Goal: Navigation & Orientation: Go to known website

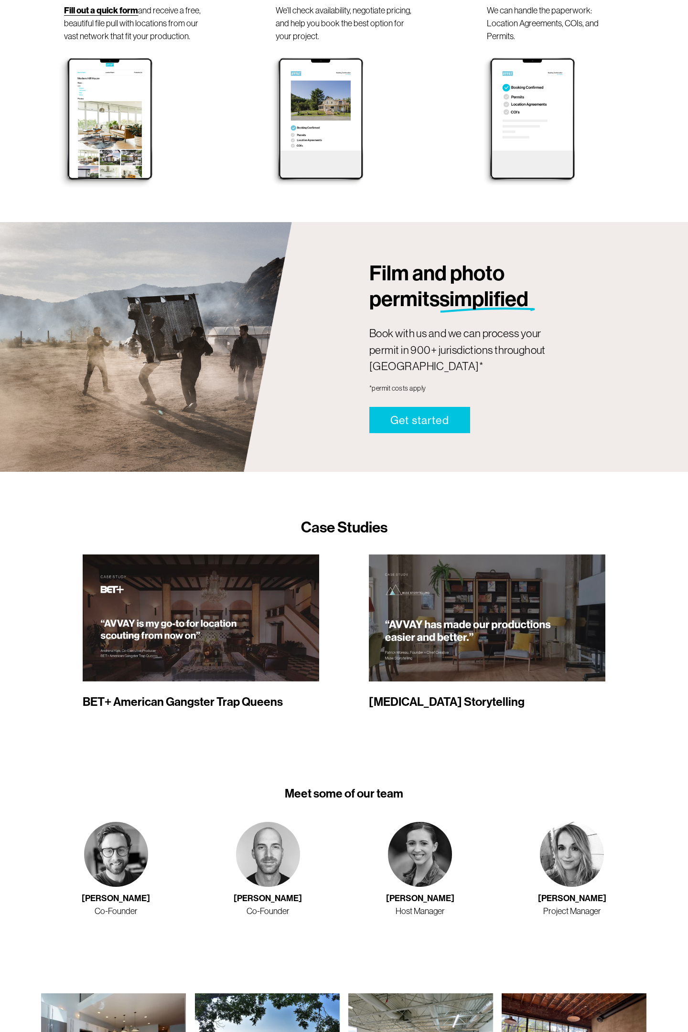
scroll to position [730, 0]
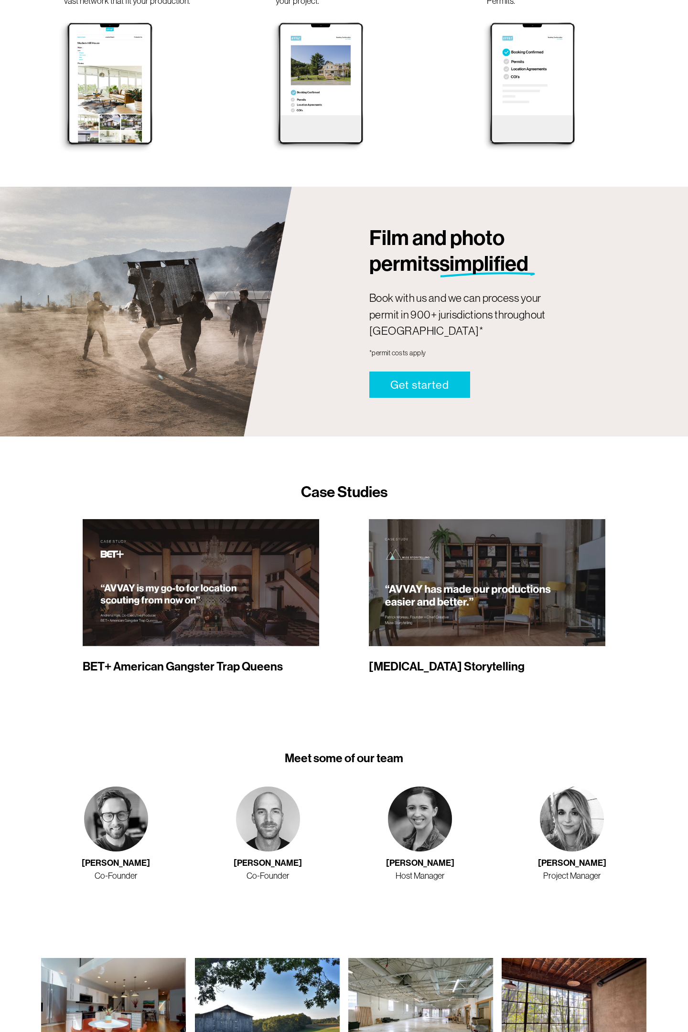
click at [481, 385] on div at bounding box center [344, 575] width 688 height 279
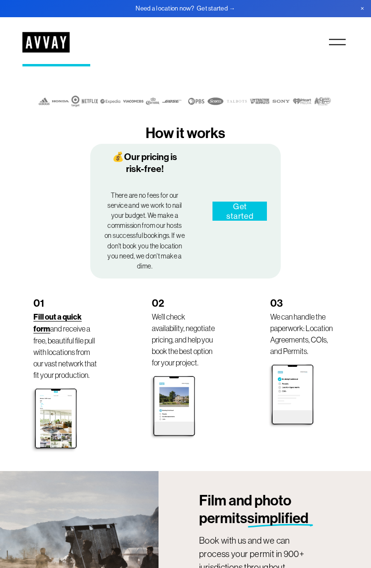
scroll to position [0, 0]
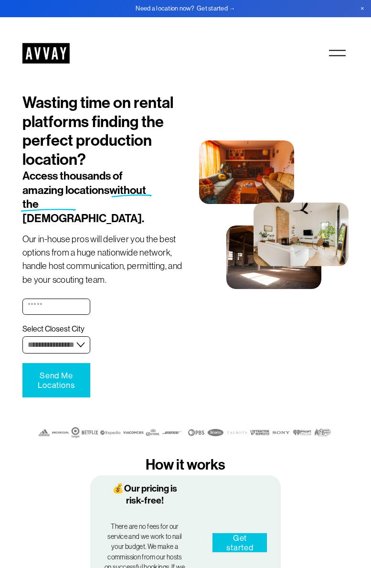
click at [61, 57] on img at bounding box center [45, 53] width 47 height 21
